Goal: Check status: Check status

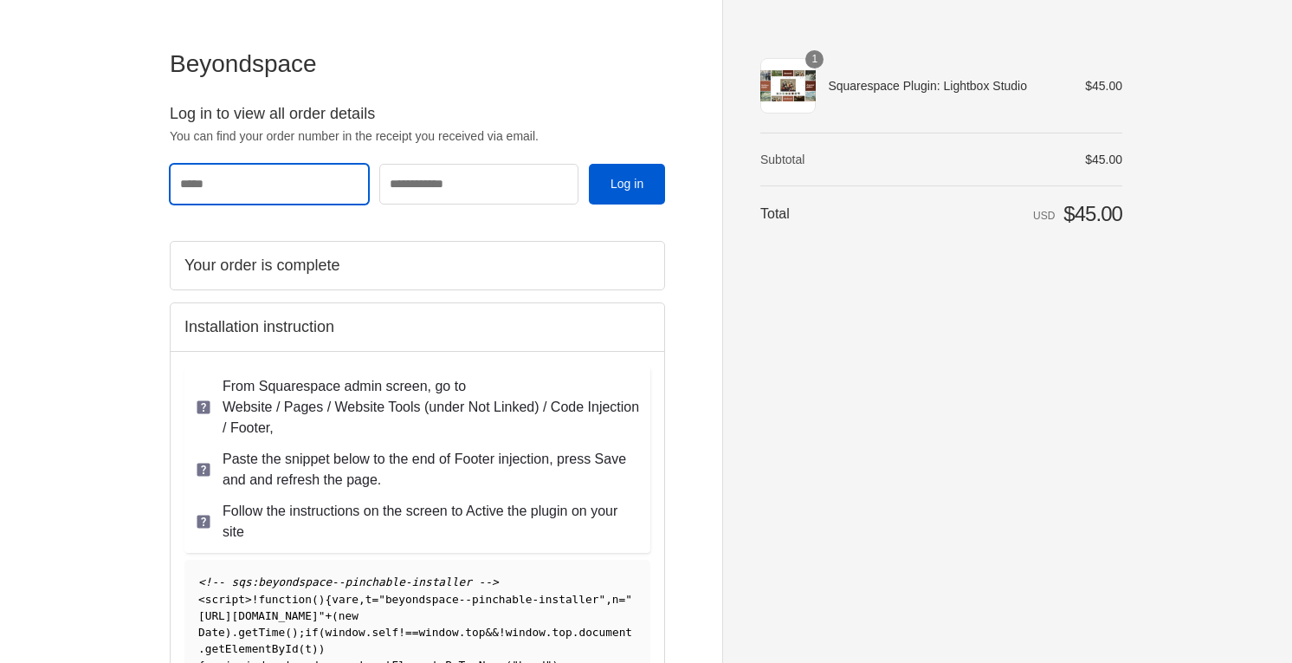
click at [303, 188] on input "Email" at bounding box center [269, 184] width 199 height 40
type input "**********"
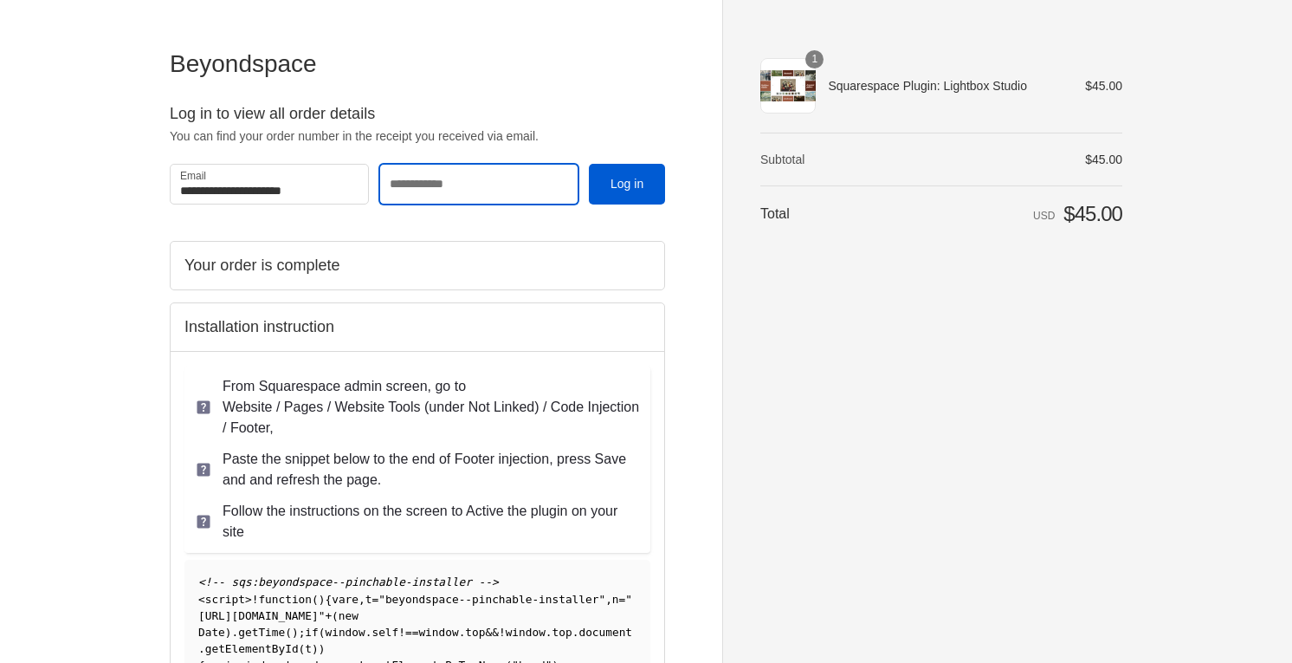
click at [489, 180] on input "Order number" at bounding box center [478, 184] width 199 height 40
type input "****"
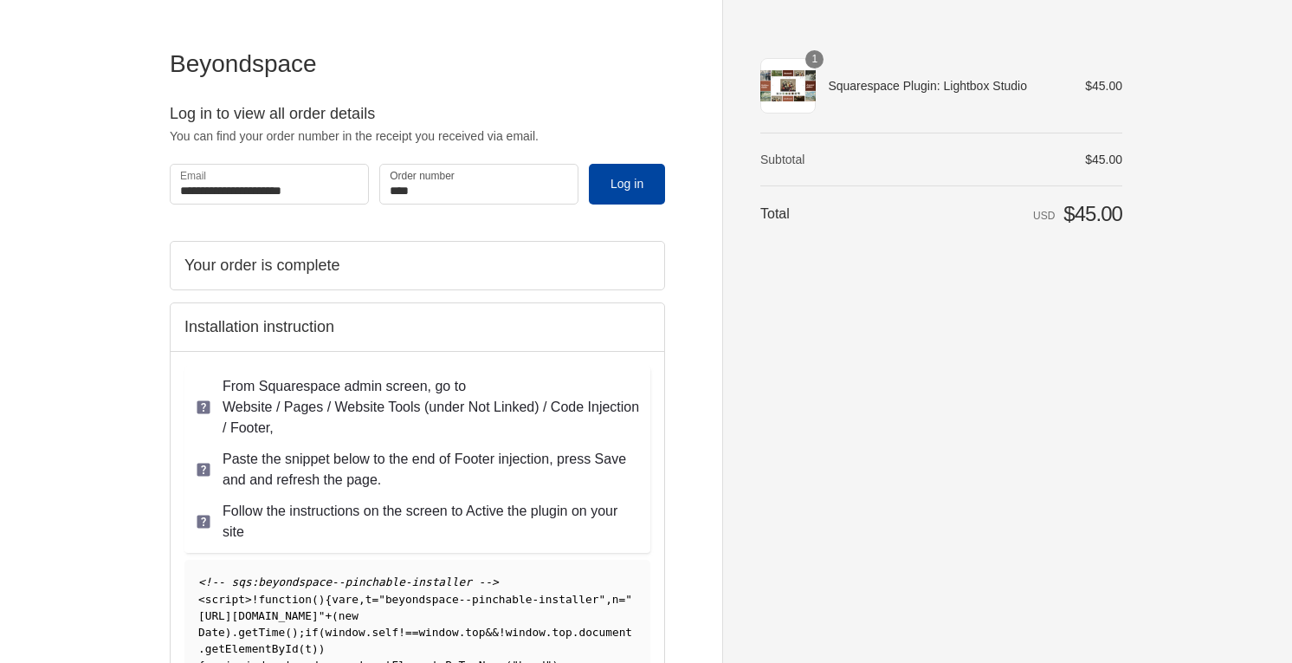
click at [638, 188] on button "Log in" at bounding box center [627, 184] width 76 height 40
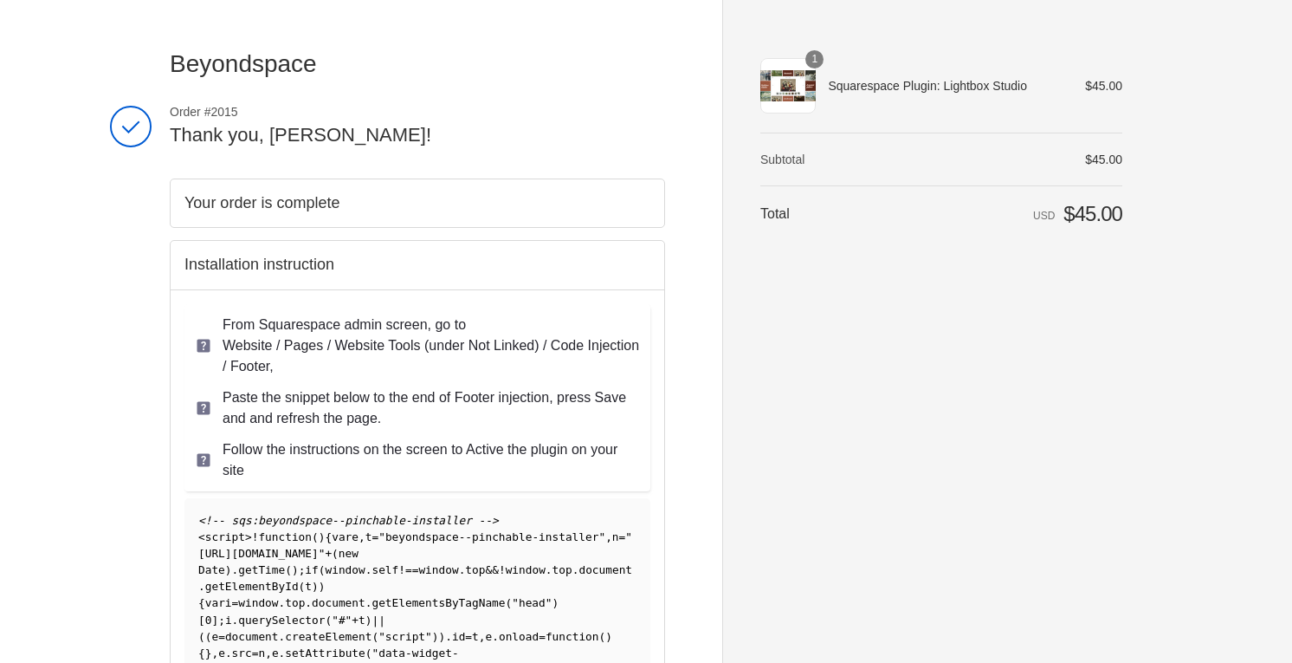
click at [210, 517] on span "<!-- sqs:beyondspace--pinchable-installer -->" at bounding box center [348, 520] width 301 height 13
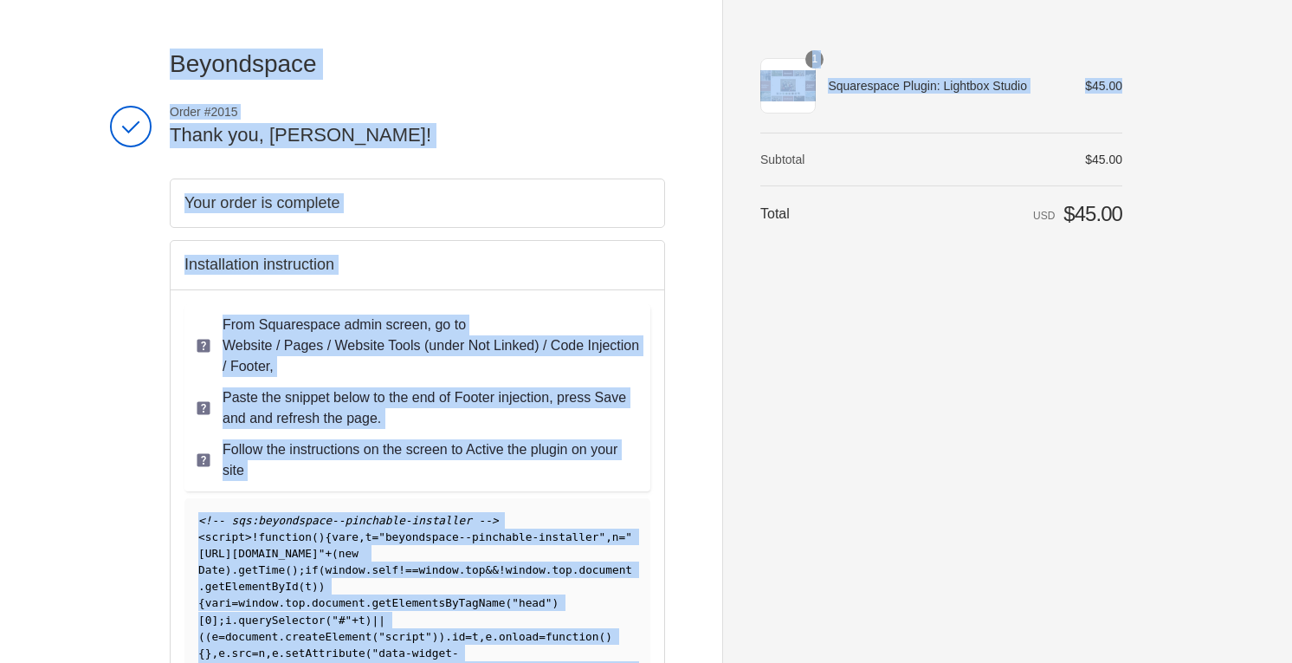
click at [210, 517] on span "<!-- sqs:beyondspace--pinchable-installer -->" at bounding box center [348, 520] width 301 height 13
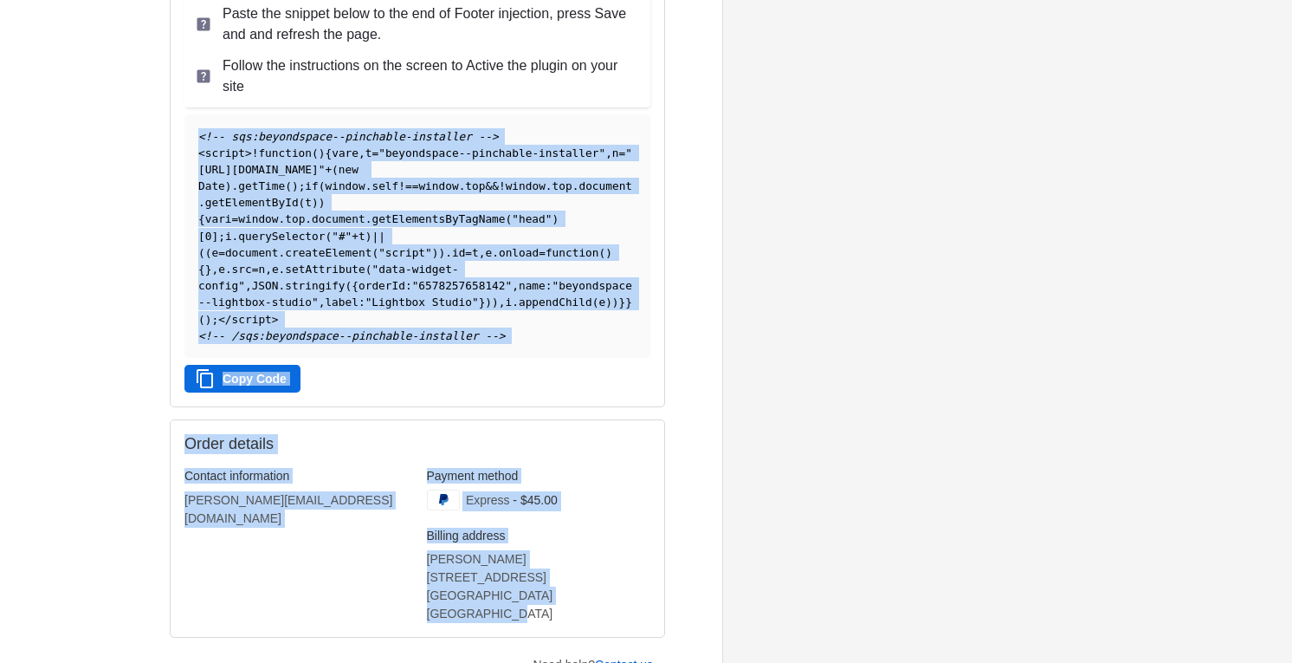
scroll to position [507, 0]
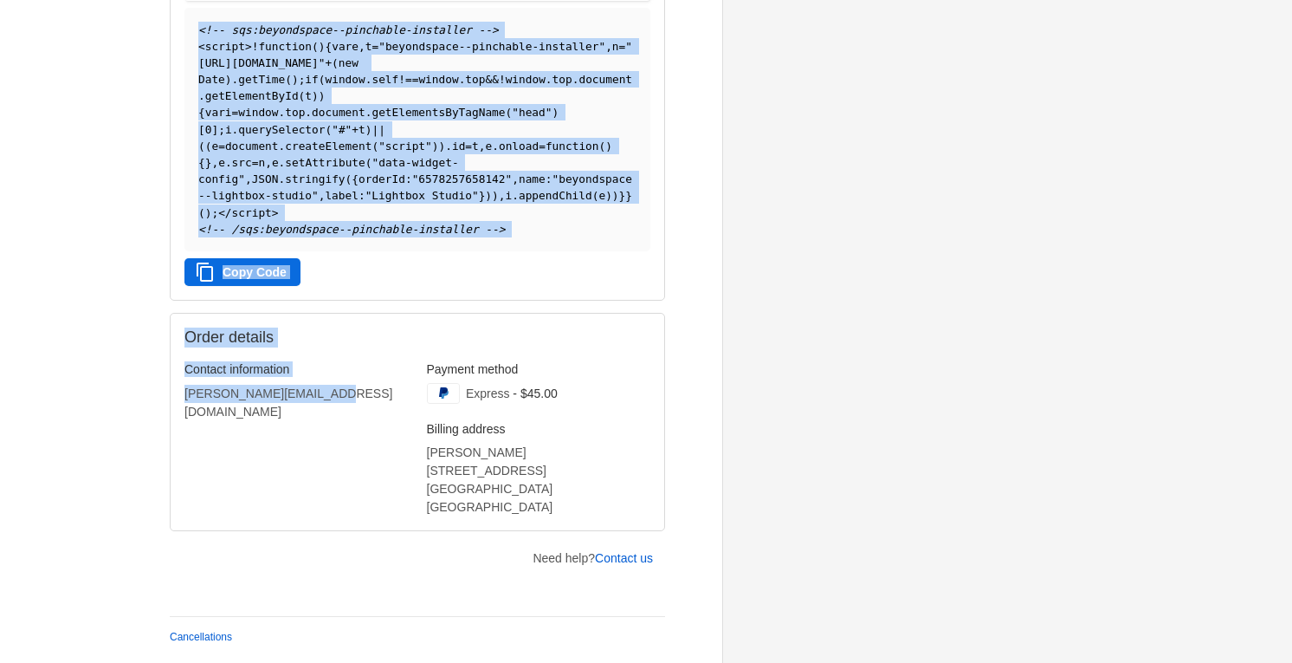
drag, startPoint x: 196, startPoint y: 517, endPoint x: 336, endPoint y: 366, distance: 206.6
click at [336, 366] on div "Your order is complete Installation instruction From Squarespace admin screen, …" at bounding box center [417, 110] width 495 height 844
click at [244, 274] on button "Copy Code" at bounding box center [242, 272] width 116 height 28
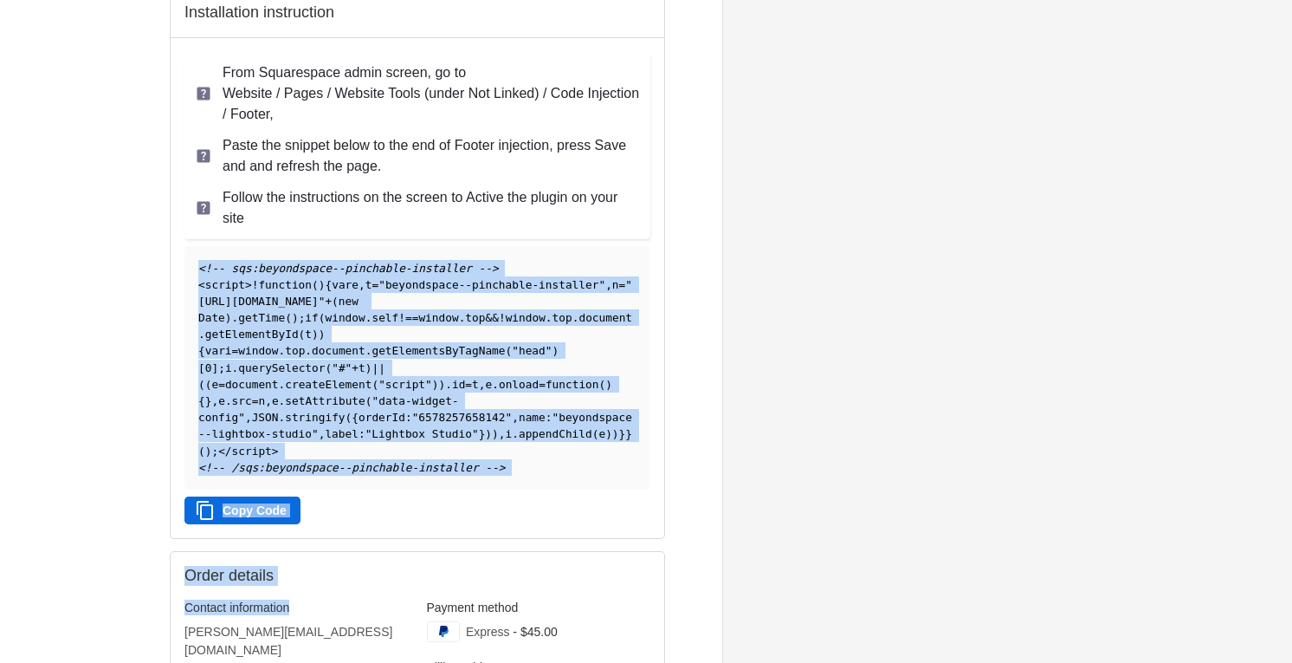
scroll to position [247, 0]
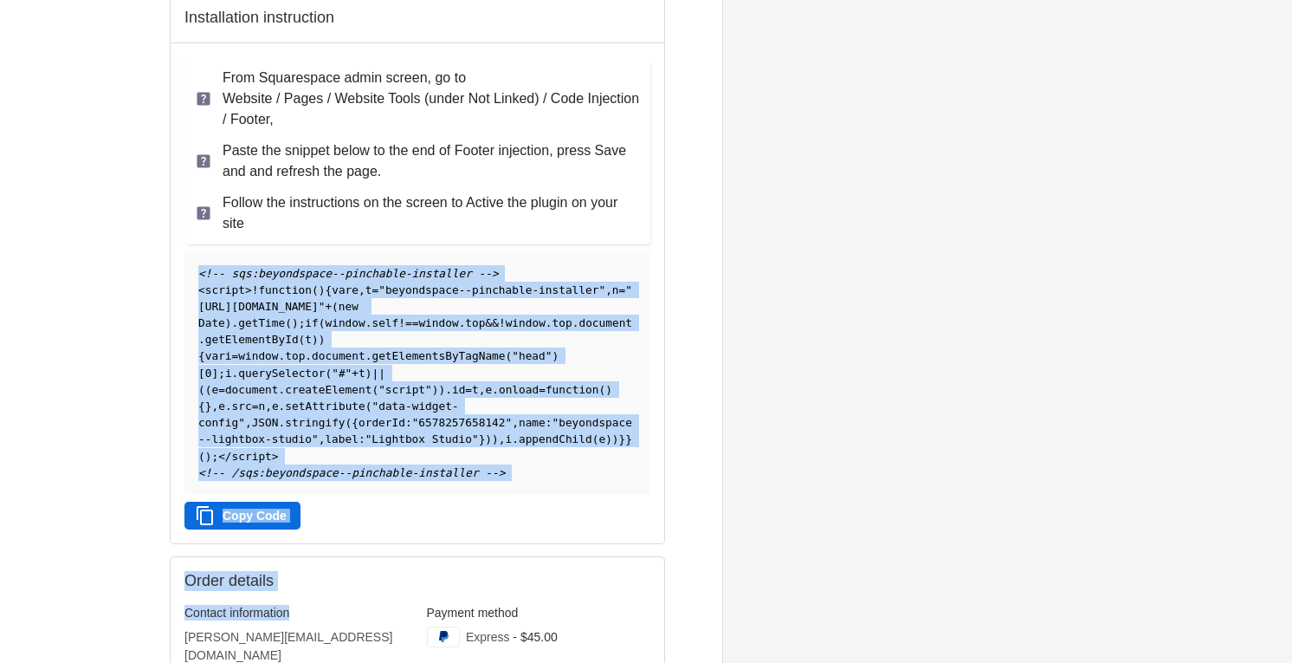
click at [260, 524] on button "Copy Code" at bounding box center [242, 516] width 116 height 28
